Goal: Task Accomplishment & Management: Use online tool/utility

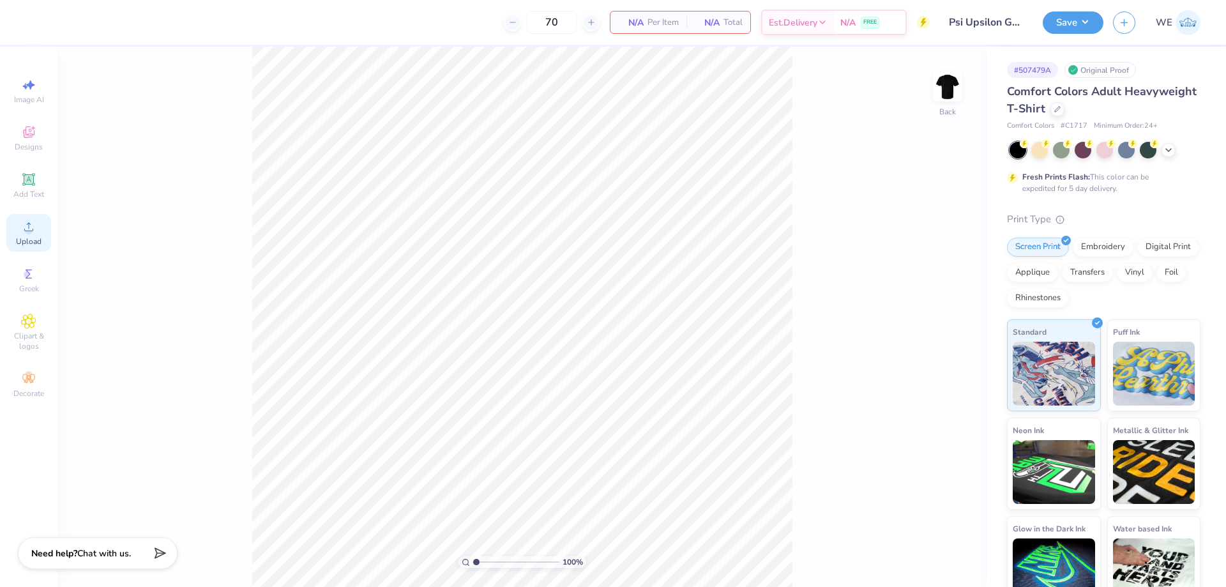
click at [40, 235] on div "Upload" at bounding box center [28, 233] width 45 height 38
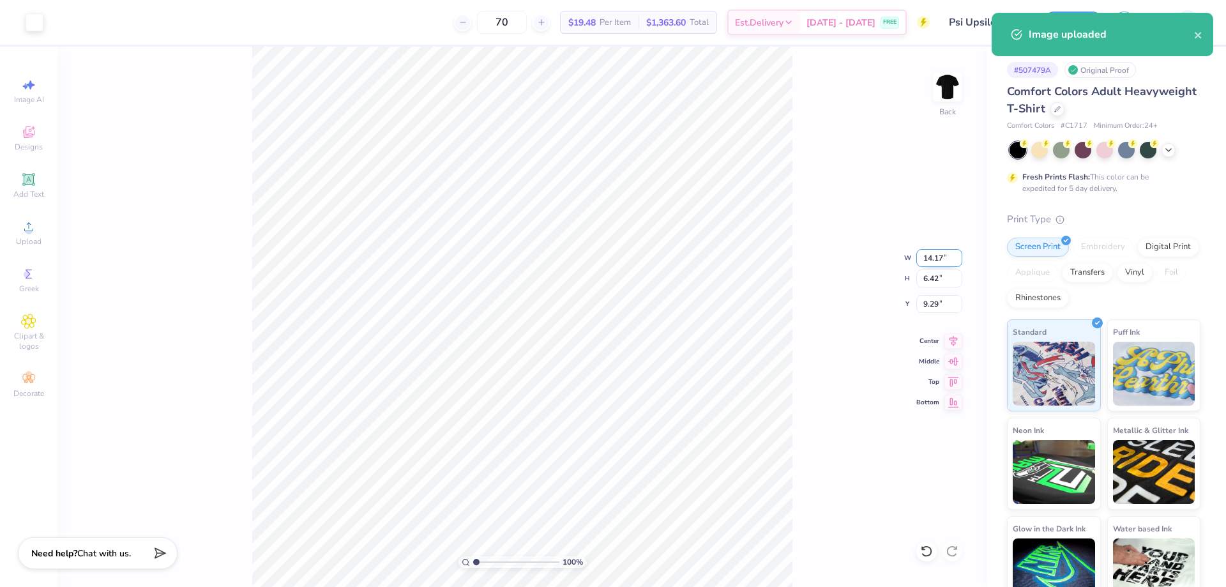
click at [933, 261] on input "14.17" at bounding box center [939, 258] width 46 height 18
type input "3.00"
type input "1.36"
type input "3.00"
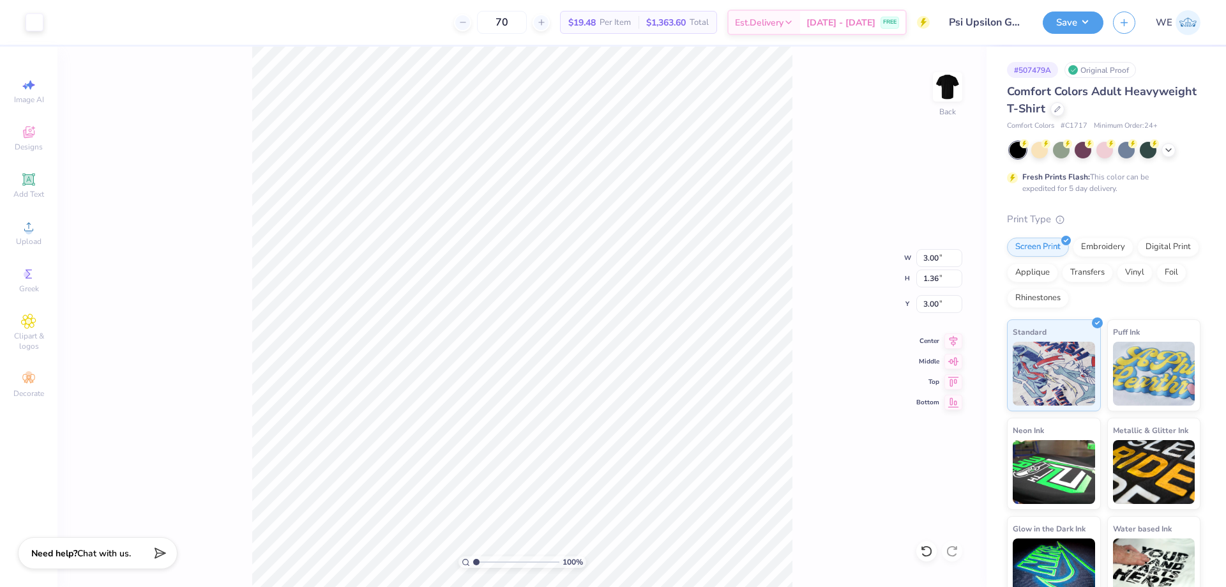
type input "4.98"
click at [912, 303] on div "100 % Back W 3.00 3.00 " H 1.36 1.36 " Y 4.98 4.98 " Center Middle Top Bottom" at bounding box center [521, 317] width 929 height 540
click at [945, 305] on input "4.98" at bounding box center [939, 304] width 46 height 18
type input "3.00"
click at [931, 91] on div "100 % Back" at bounding box center [521, 317] width 929 height 540
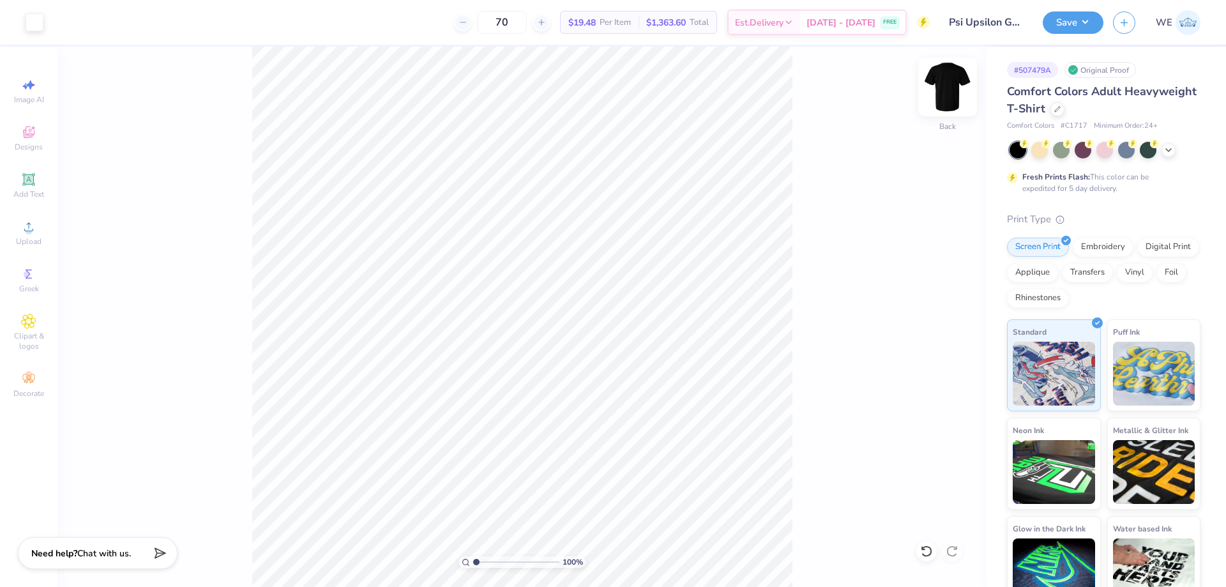
click at [940, 87] on img at bounding box center [947, 86] width 51 height 51
click at [31, 233] on circle at bounding box center [28, 230] width 7 height 7
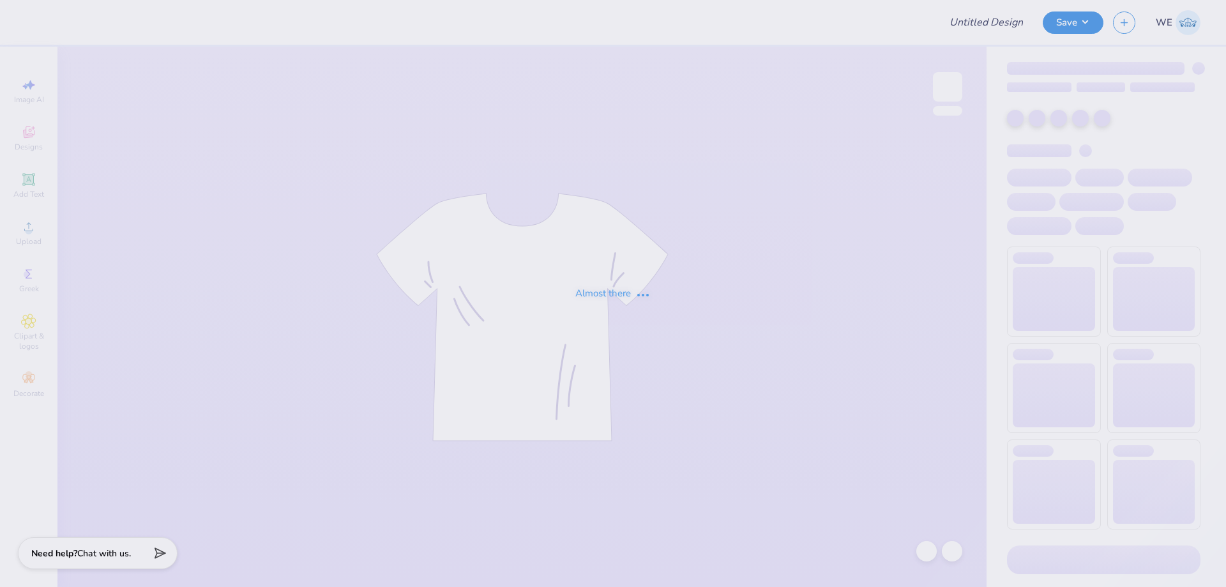
type input "Psi Upsilon Gameday"
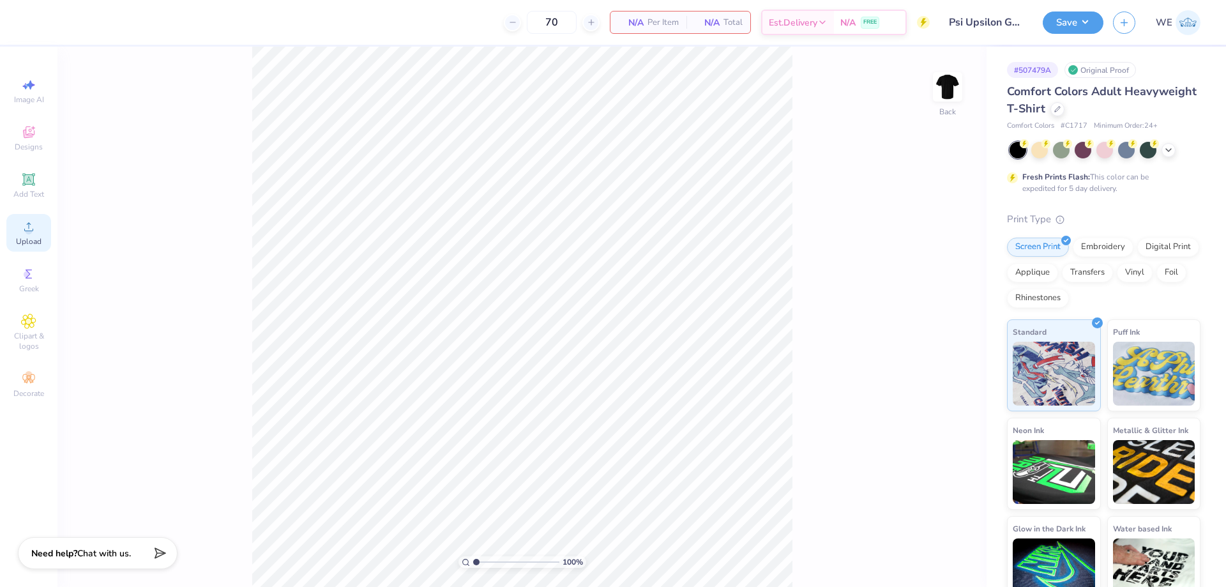
click at [34, 232] on div "Upload" at bounding box center [28, 233] width 45 height 38
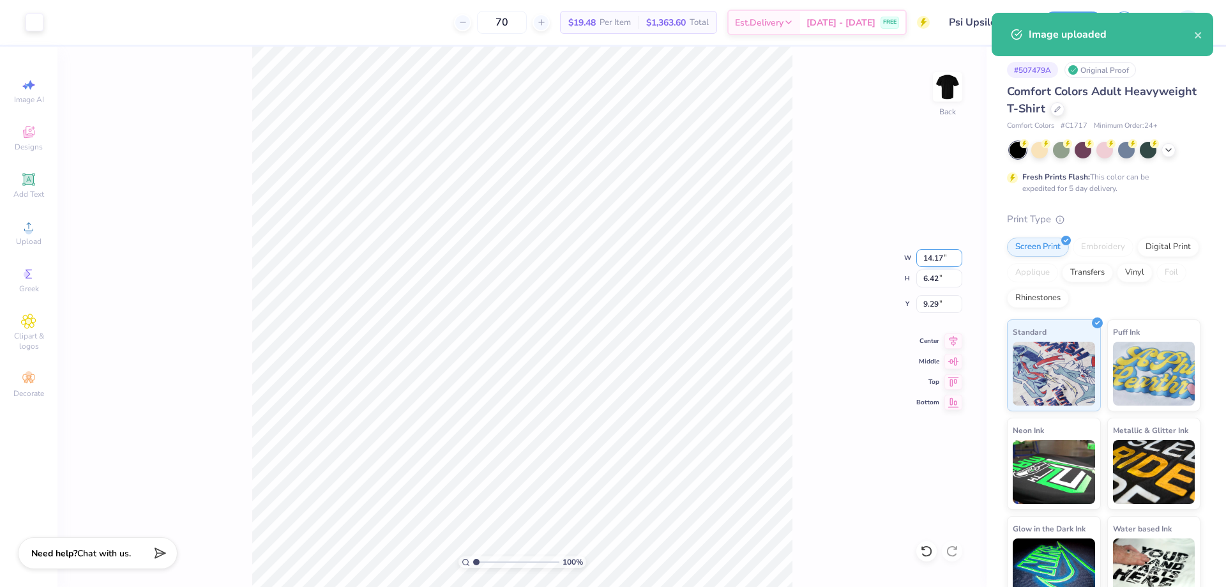
click at [941, 261] on input "14.17" at bounding box center [939, 258] width 46 height 18
type input "3.00"
type input "1.36"
type input "3.00"
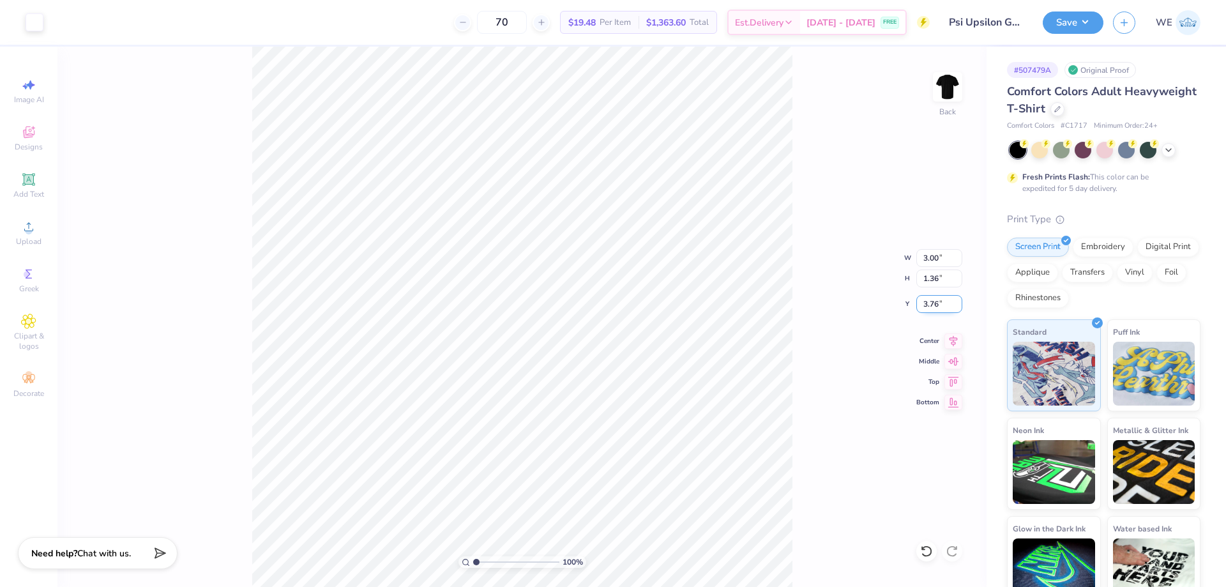
click at [943, 303] on input "3.76" at bounding box center [939, 304] width 46 height 18
type input "3.00"
click at [954, 94] on img at bounding box center [947, 86] width 51 height 51
click at [34, 229] on icon at bounding box center [28, 226] width 15 height 15
click at [937, 280] on input "18.00" at bounding box center [939, 278] width 46 height 18
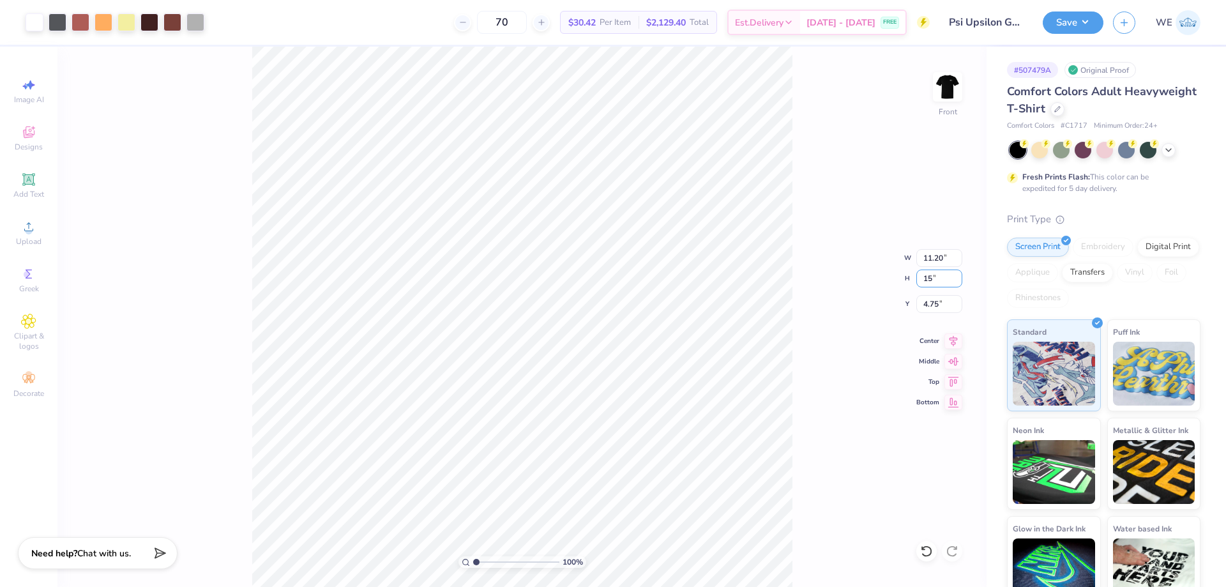
type input "15"
type input "9.34"
type input "15.00"
type input "3.00"
click at [1074, 10] on button "Save" at bounding box center [1073, 21] width 61 height 22
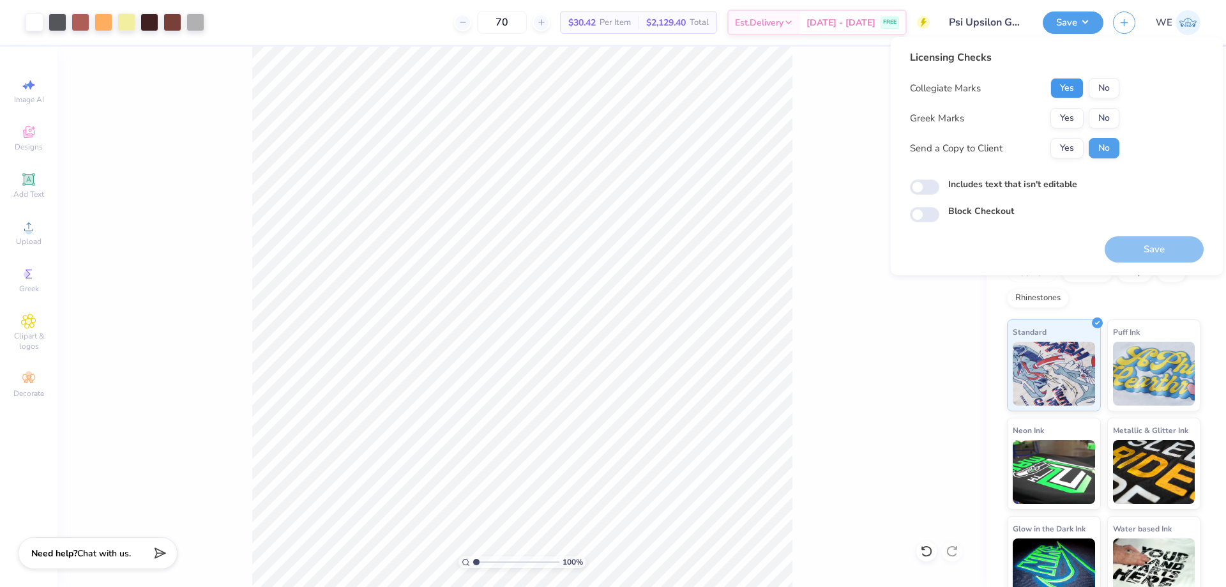
click at [1073, 90] on button "Yes" at bounding box center [1066, 88] width 33 height 20
click at [1073, 114] on button "Yes" at bounding box center [1066, 118] width 33 height 20
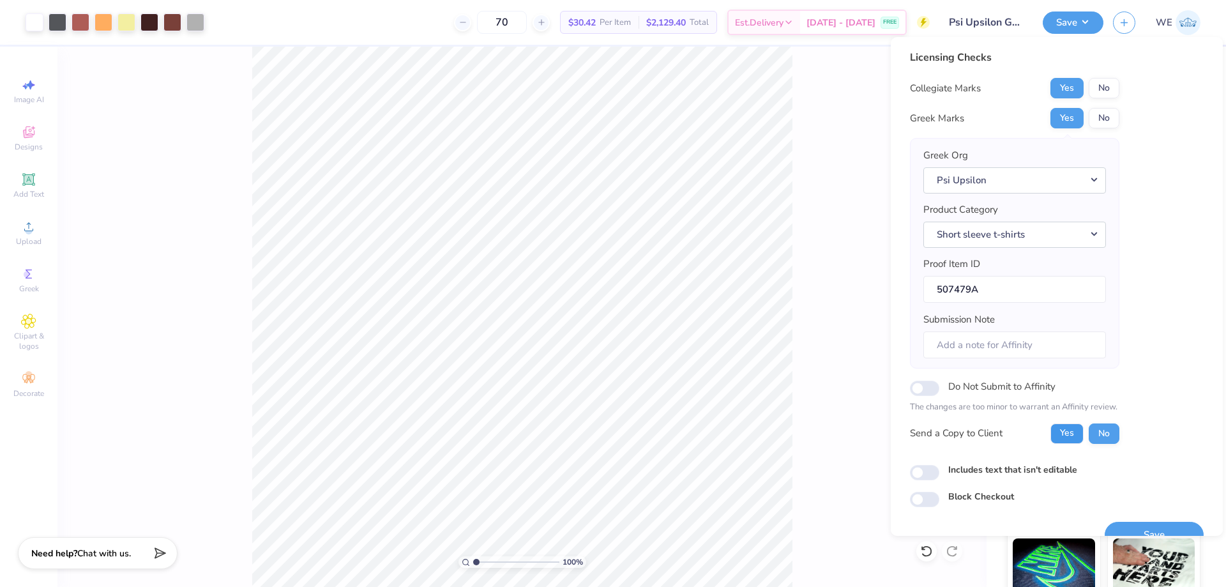
click at [1079, 428] on button "Yes" at bounding box center [1066, 433] width 33 height 20
click at [923, 472] on input "Includes text that isn't editable" at bounding box center [924, 472] width 29 height 15
checkbox input "true"
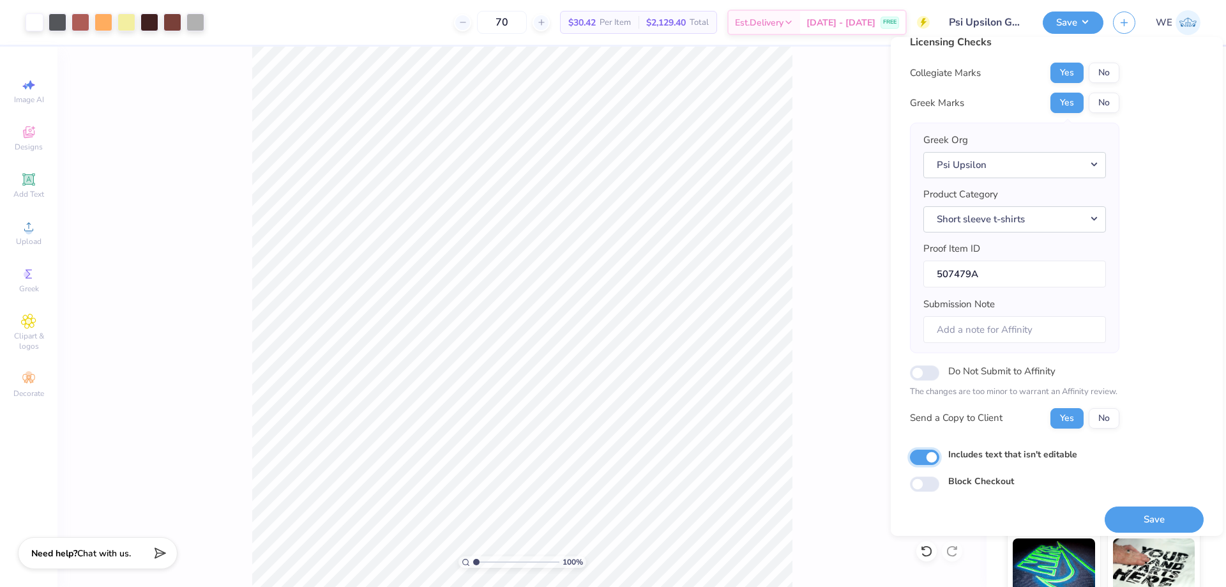
scroll to position [24, 0]
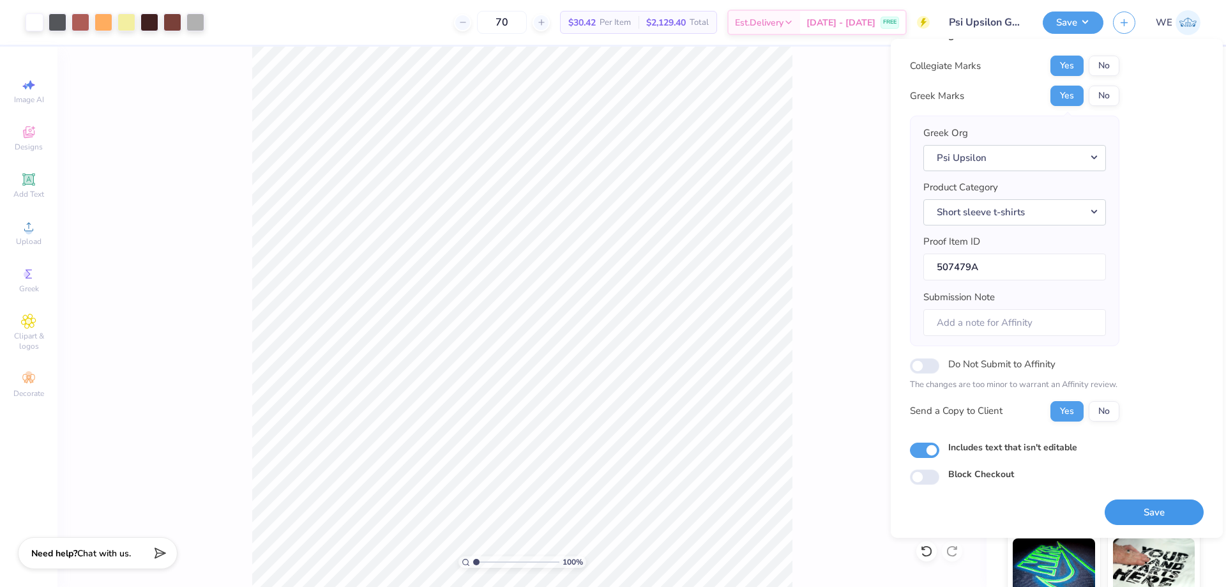
click at [1151, 515] on button "Save" at bounding box center [1154, 512] width 99 height 26
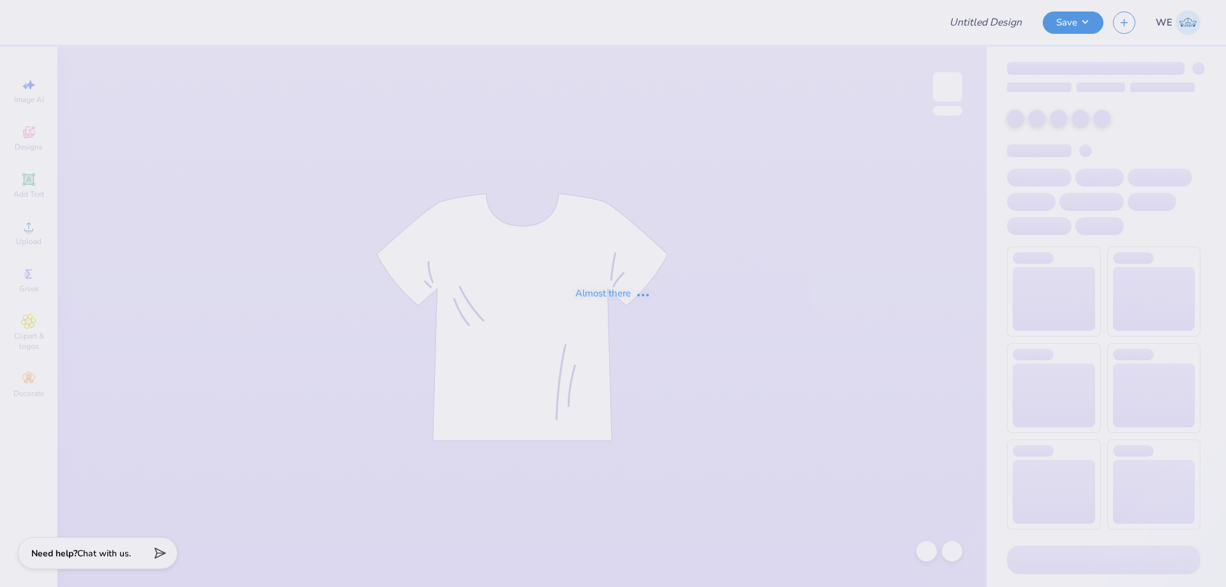
type input "Psi Upsilon Gameday"
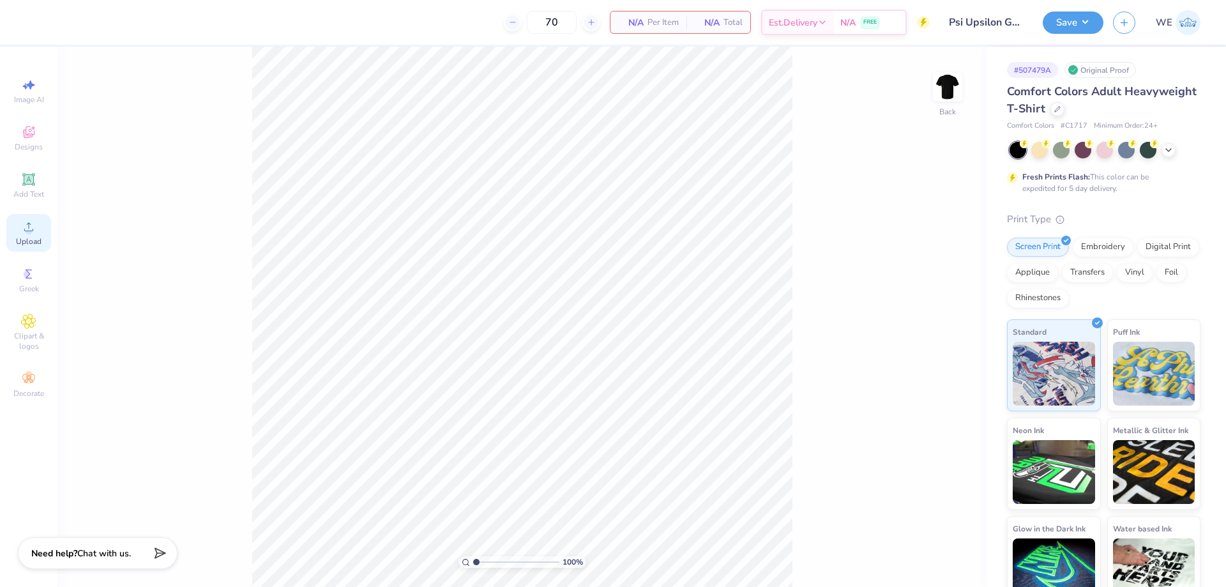
click at [29, 239] on span "Upload" at bounding box center [29, 241] width 26 height 10
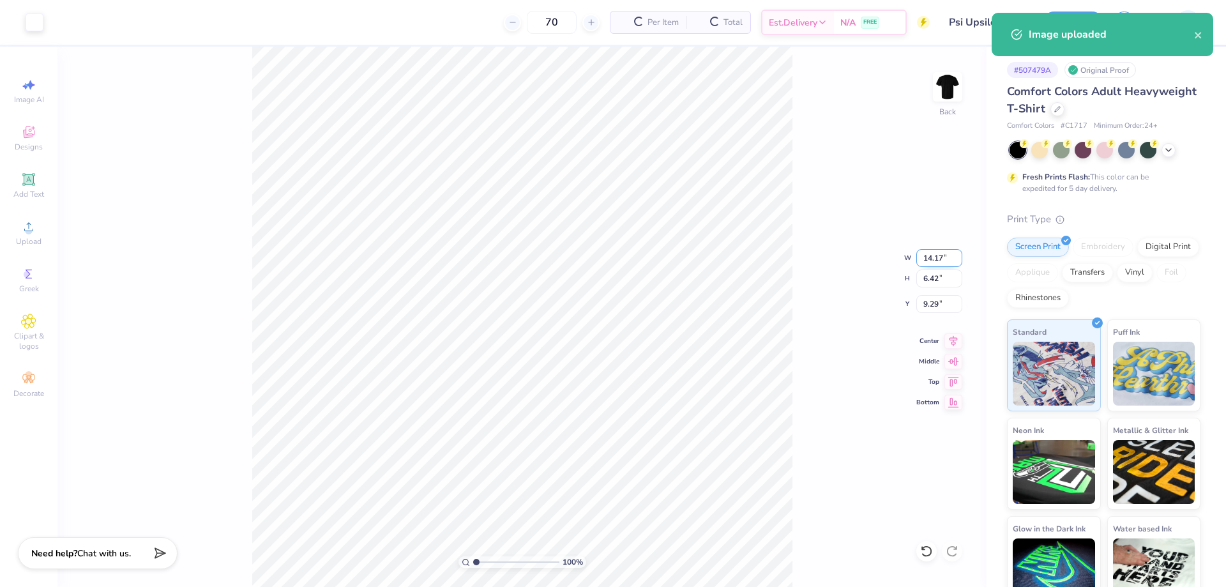
click at [928, 259] on input "14.17" at bounding box center [939, 258] width 46 height 18
type input "3.00"
type input "1.36"
type input "3.00"
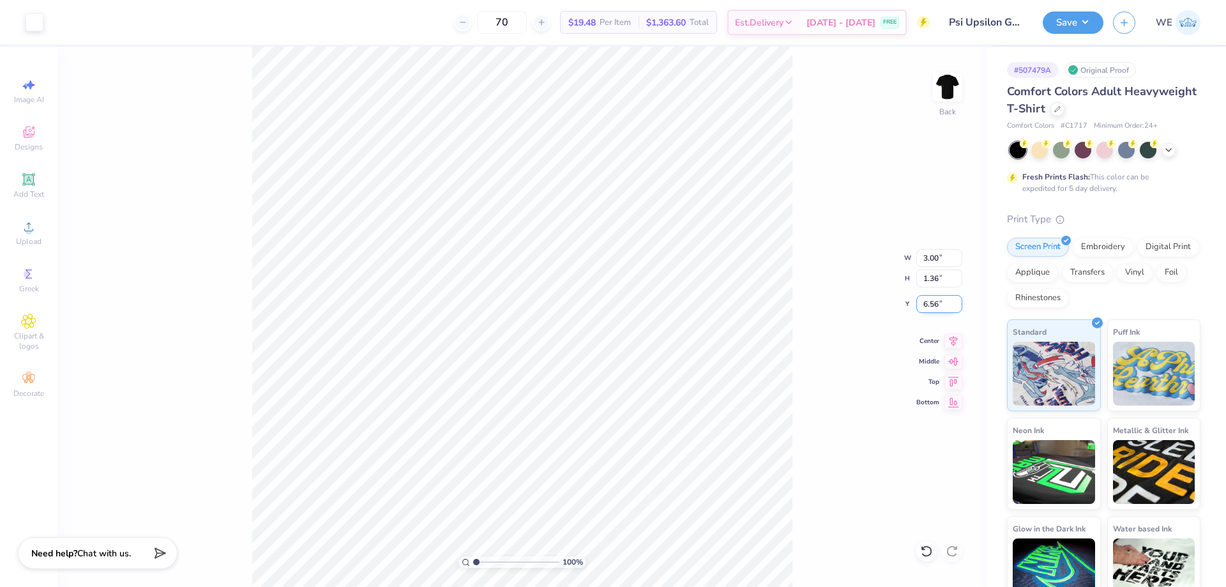
click at [936, 306] on input "6.56" at bounding box center [939, 304] width 46 height 18
type input "3.00"
click at [949, 97] on img at bounding box center [947, 86] width 51 height 51
click at [33, 226] on icon at bounding box center [28, 226] width 15 height 15
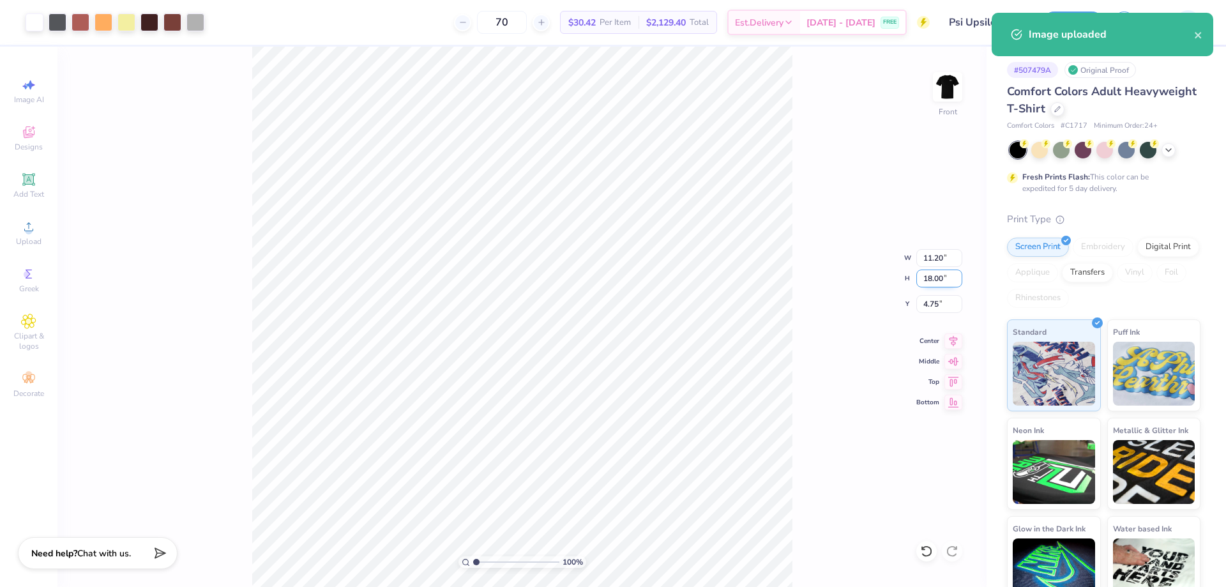
click at [941, 275] on input "18.00" at bounding box center [939, 278] width 46 height 18
type input "15"
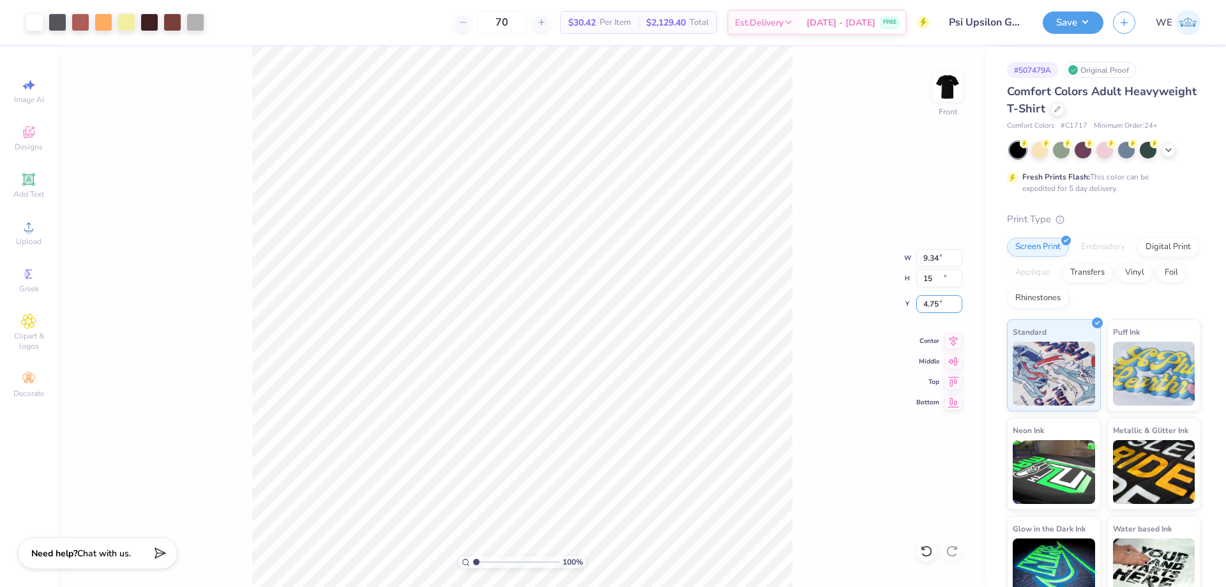
type input "9.34"
type input "15.00"
type input "3.00"
click at [1070, 23] on button "Save" at bounding box center [1073, 21] width 61 height 22
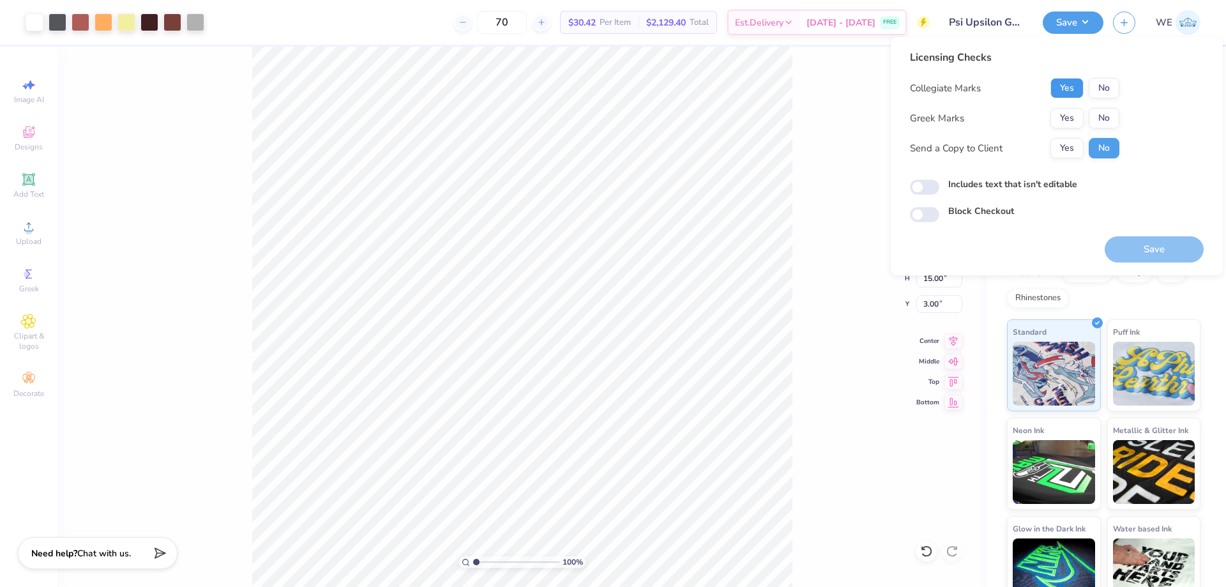
click at [1077, 86] on button "Yes" at bounding box center [1066, 88] width 33 height 20
click at [1072, 123] on button "Yes" at bounding box center [1066, 118] width 33 height 20
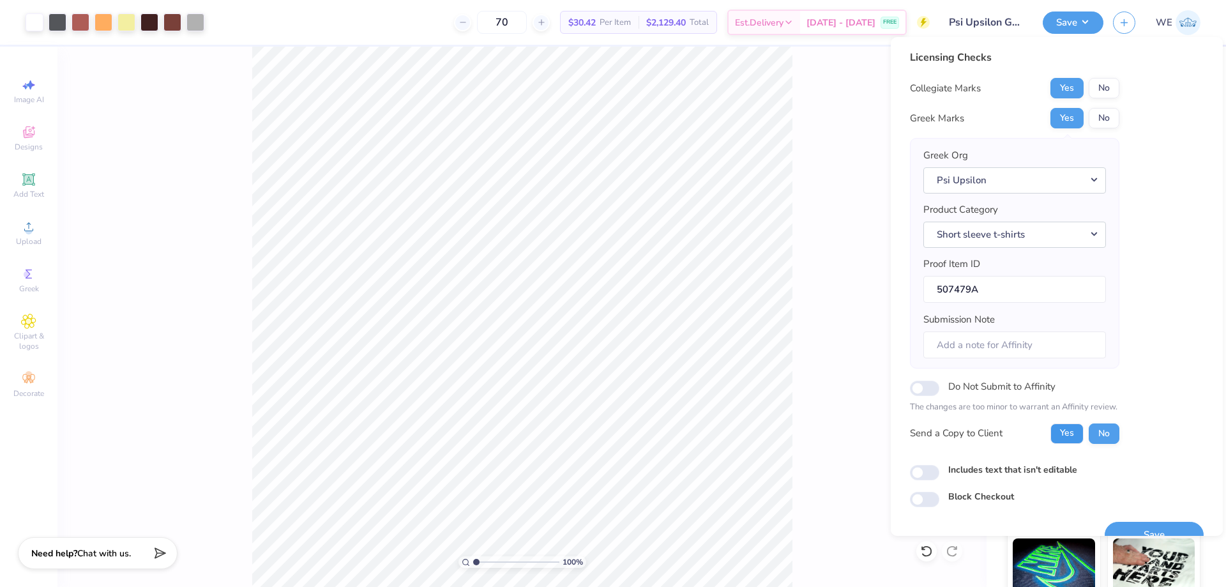
click at [1061, 428] on button "Yes" at bounding box center [1066, 433] width 33 height 20
click at [928, 467] on input "Includes text that isn't editable" at bounding box center [924, 472] width 29 height 15
checkbox input "true"
click at [1133, 525] on button "Save" at bounding box center [1154, 535] width 99 height 26
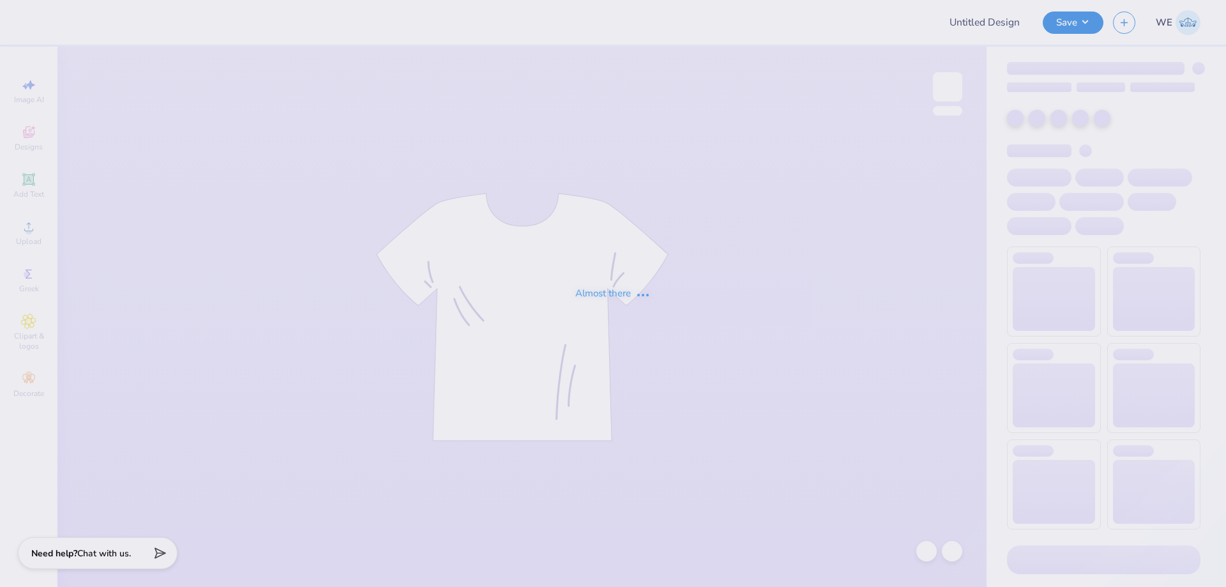
type input "Sig [PERSON_NAME] Shirts Fall 2025 White"
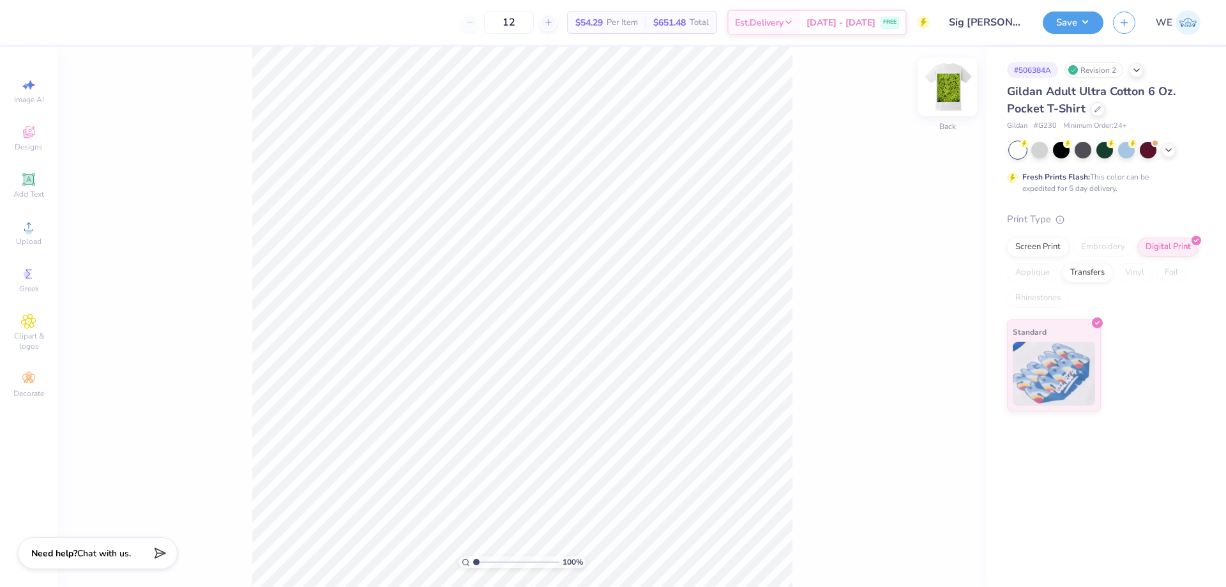
click at [955, 87] on img at bounding box center [947, 86] width 51 height 51
click at [32, 232] on circle at bounding box center [28, 230] width 7 height 7
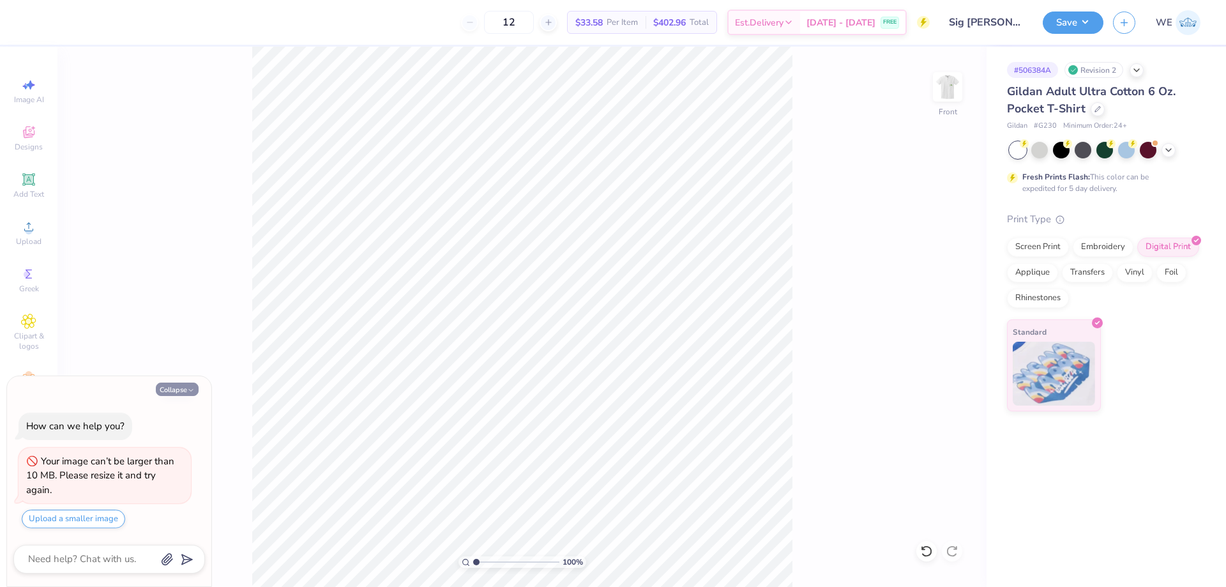
click at [176, 386] on button "Collapse" at bounding box center [177, 389] width 43 height 13
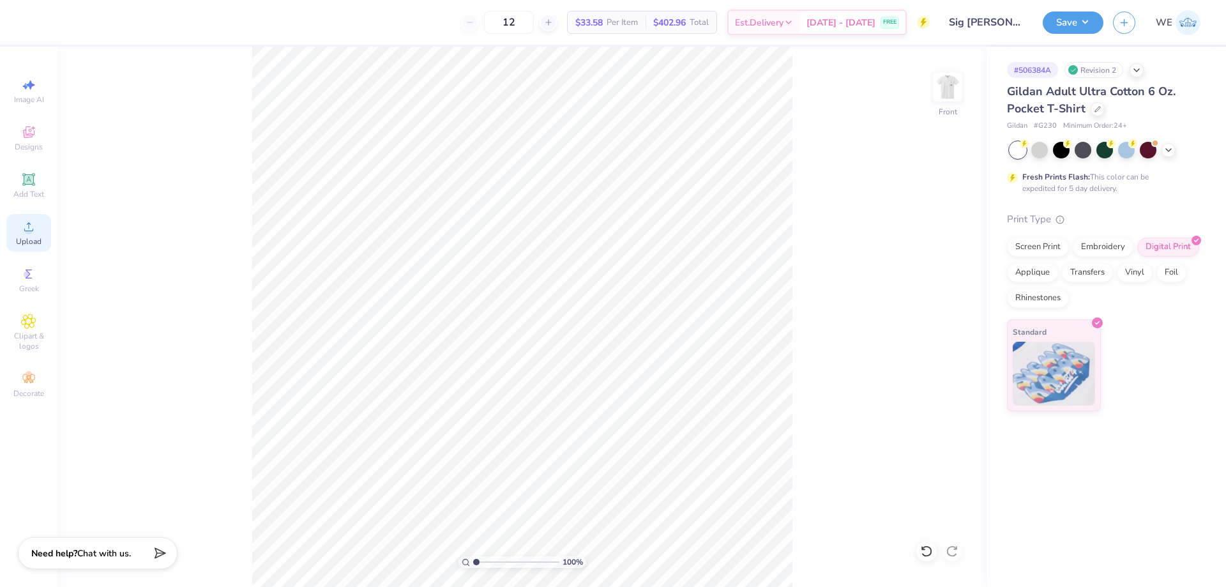
click at [43, 232] on div "Upload" at bounding box center [28, 233] width 45 height 38
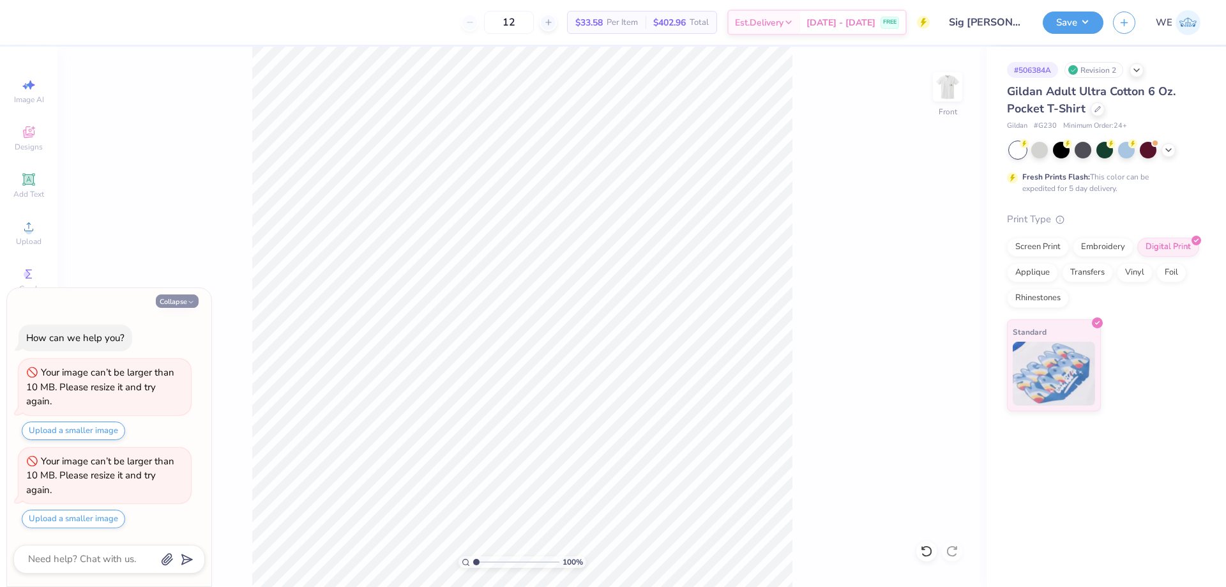
click at [169, 298] on button "Collapse" at bounding box center [177, 300] width 43 height 13
type textarea "x"
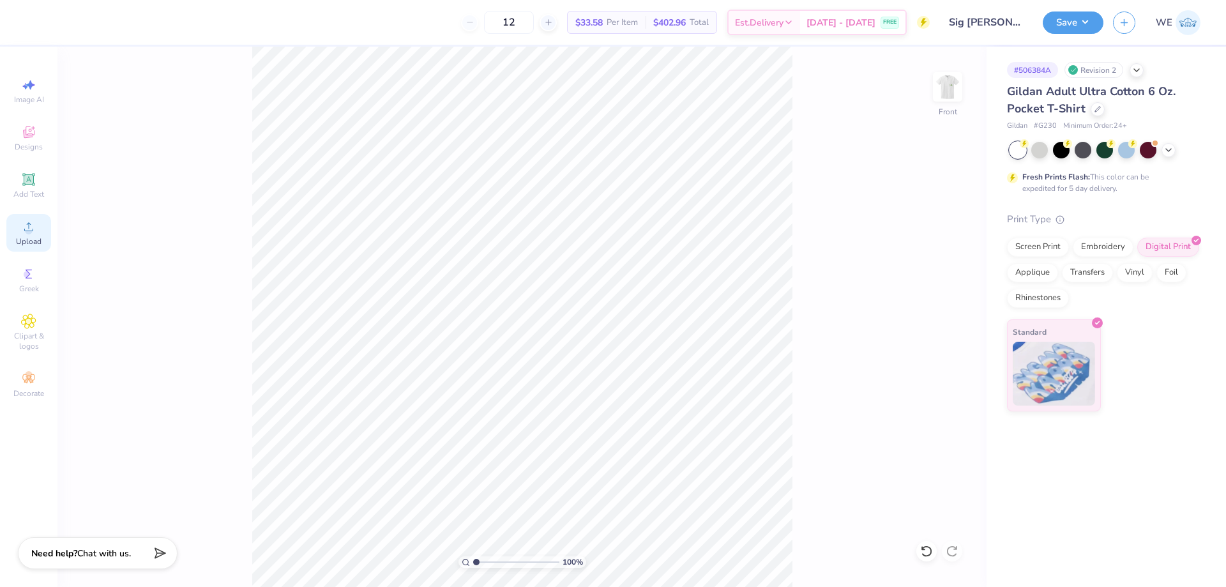
click at [31, 229] on circle at bounding box center [28, 230] width 7 height 7
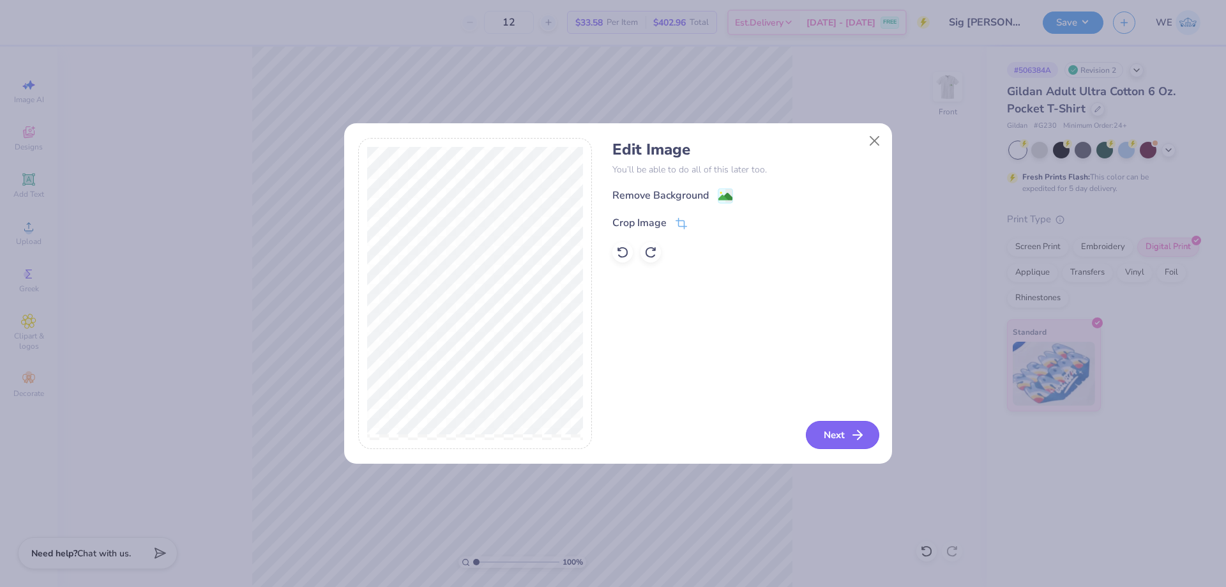
click at [838, 433] on button "Next" at bounding box center [842, 435] width 73 height 28
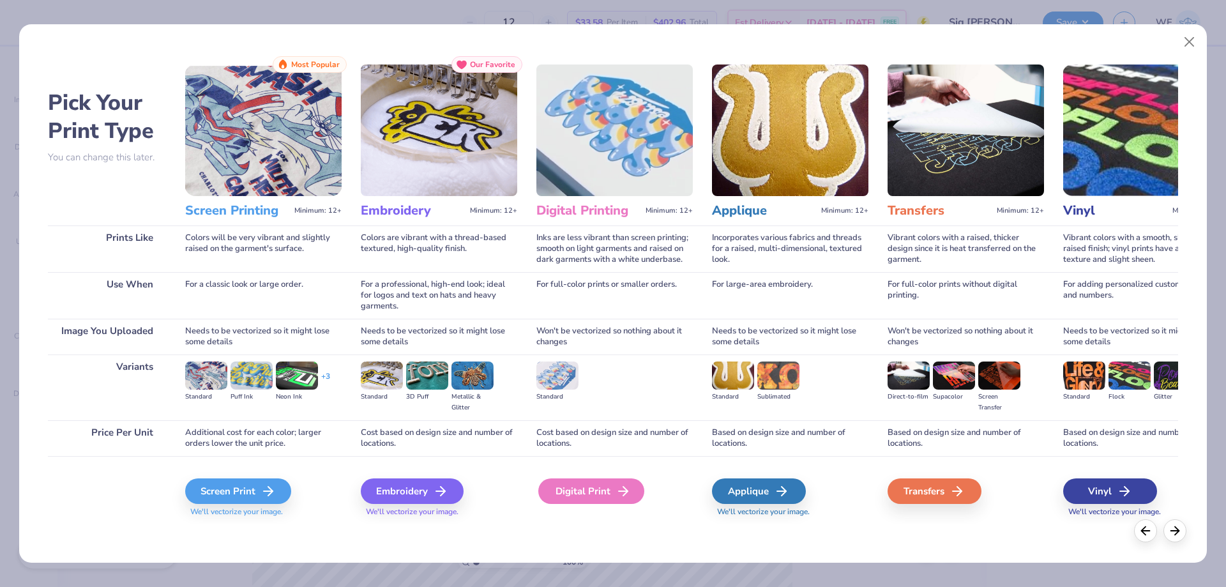
click at [582, 489] on div "Digital Print" at bounding box center [591, 491] width 106 height 26
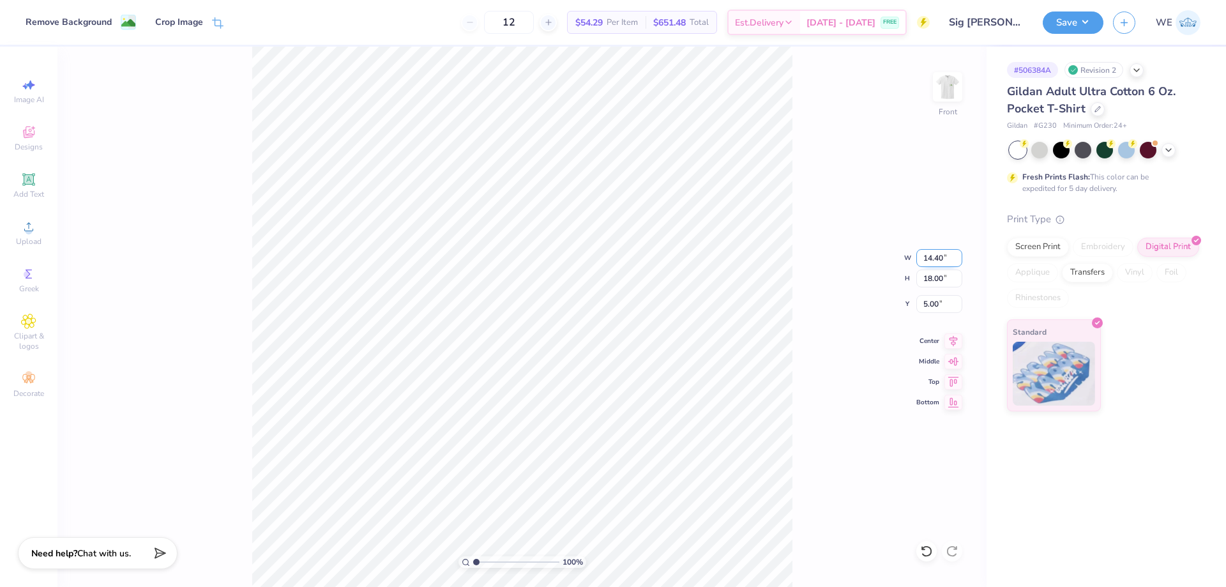
click at [938, 254] on input "14.40" at bounding box center [939, 258] width 46 height 18
type input "10.00"
type input "12.50"
type input "7.75"
click at [932, 257] on input "10.00" at bounding box center [939, 258] width 46 height 18
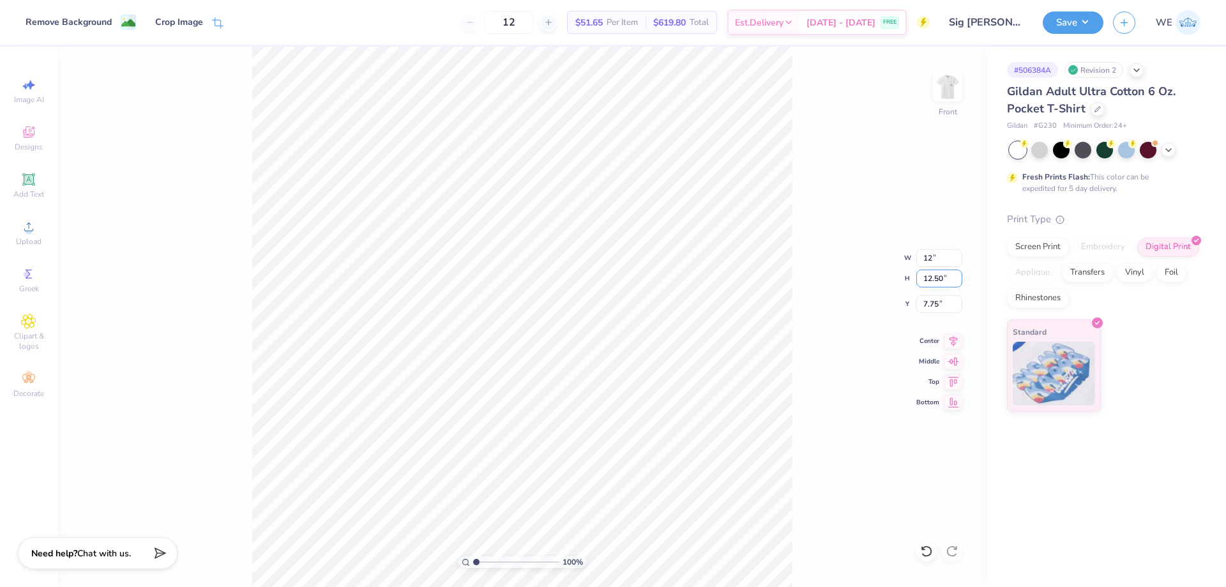
type input "12.00"
type input "15.00"
type input "6.50"
